Goal: Use online tool/utility

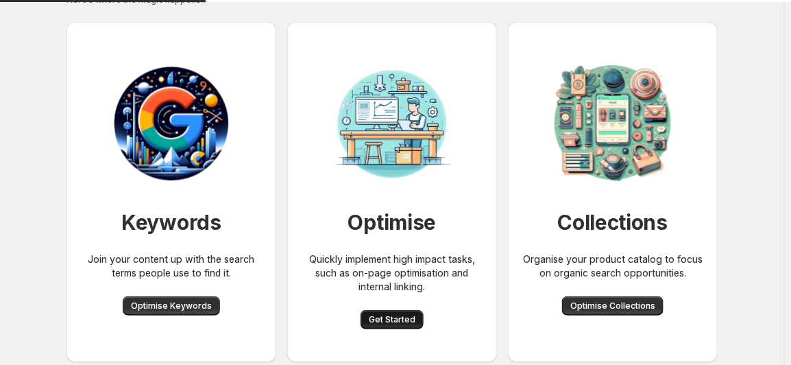
scroll to position [62, 0]
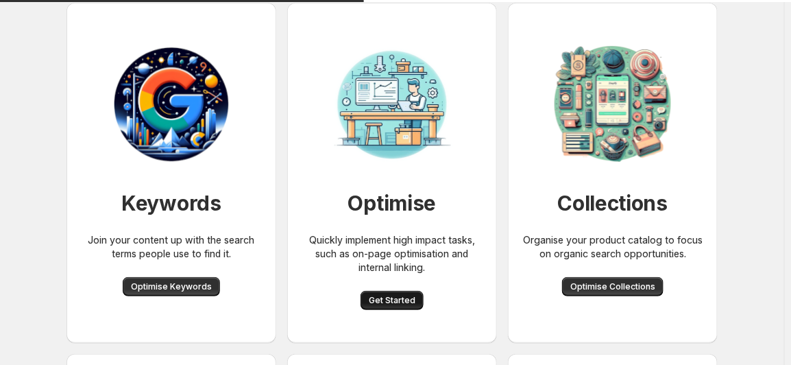
click at [412, 291] on button "Get Started" at bounding box center [392, 300] width 63 height 19
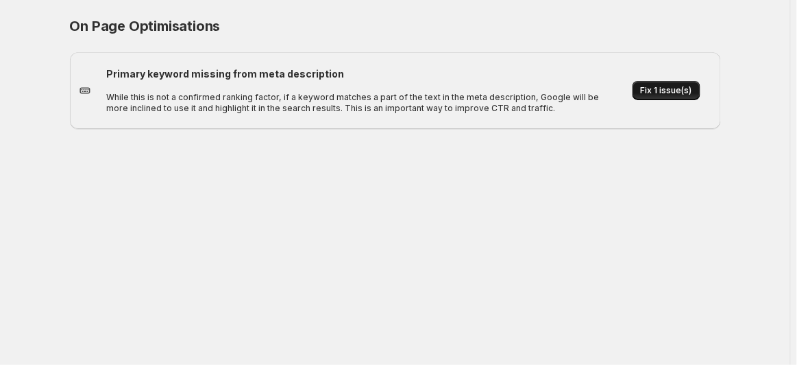
click at [668, 95] on span "Fix 1 issue(s)" at bounding box center [666, 90] width 51 height 11
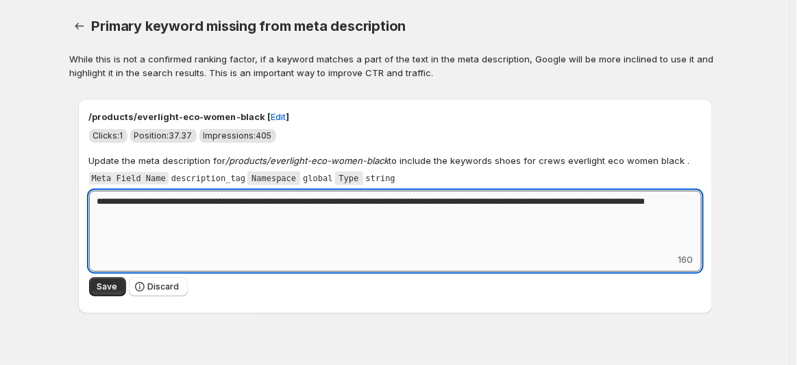
click at [477, 192] on textarea "**********" at bounding box center [395, 222] width 613 height 62
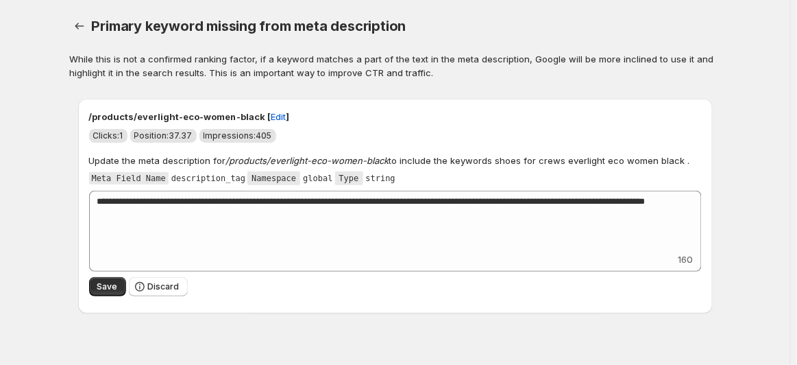
click at [483, 278] on div "Save Discard" at bounding box center [395, 287] width 613 height 20
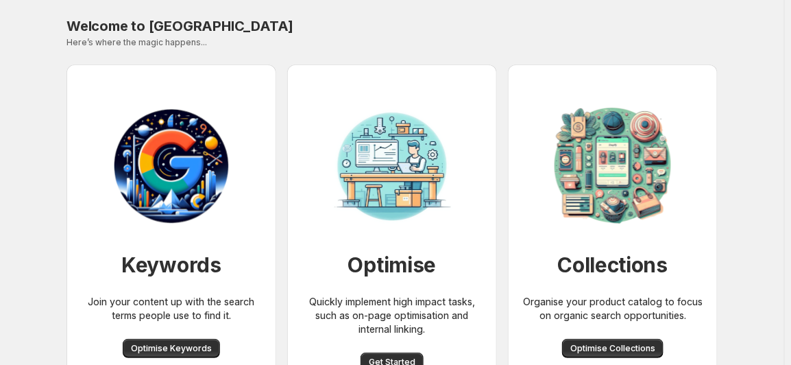
click at [363, 16] on div "Welcome to [GEOGRAPHIC_DATA]" at bounding box center [391, 25] width 651 height 19
